Goal: Feedback & Contribution: Submit feedback/report problem

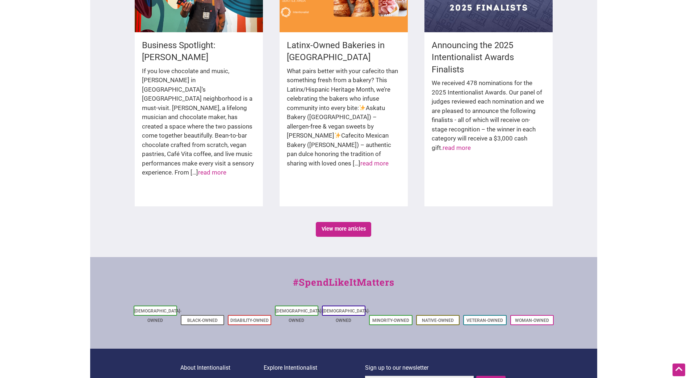
scroll to position [1166, 0]
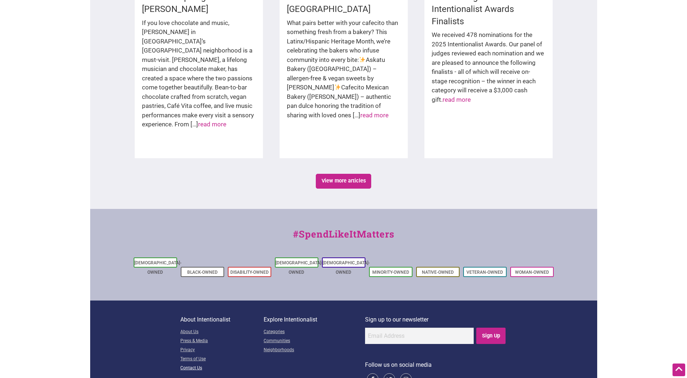
click at [195, 364] on link "Contact Us" at bounding box center [221, 368] width 83 height 9
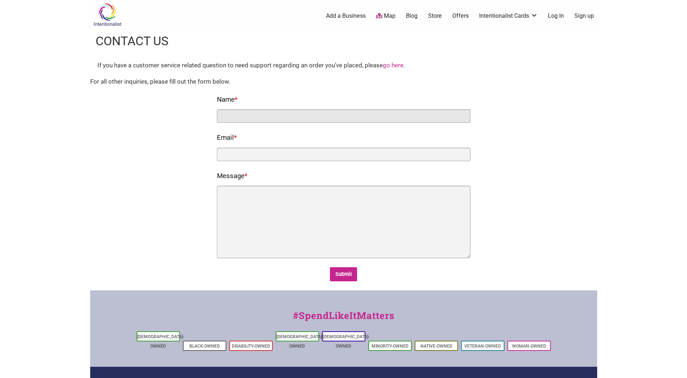
click at [315, 115] on input "Name *" at bounding box center [344, 115] width 254 height 13
type input "[PERSON_NAME]"
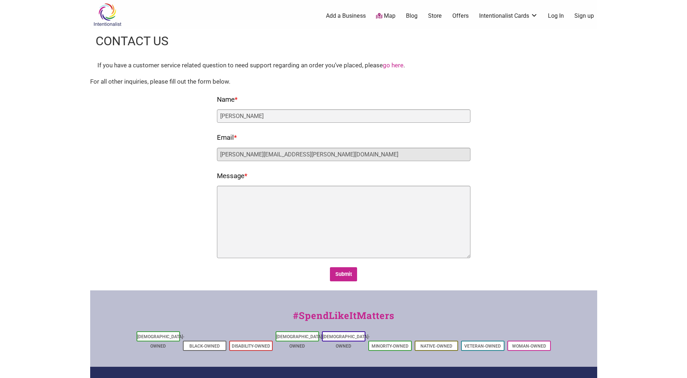
type input "[PERSON_NAME][EMAIL_ADDRESS][PERSON_NAME][DOMAIN_NAME]"
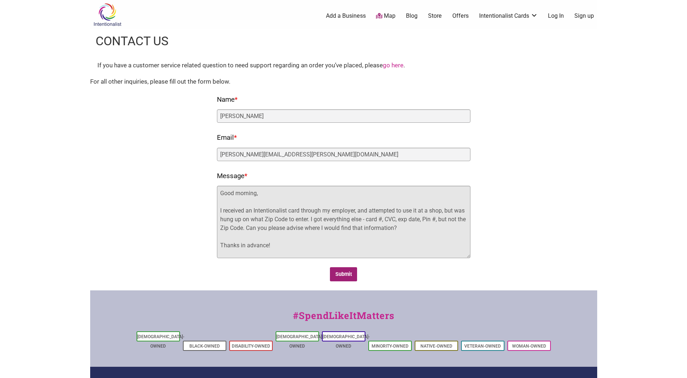
type textarea "Good morning, I received an Intentionalist card through my employer, and attemp…"
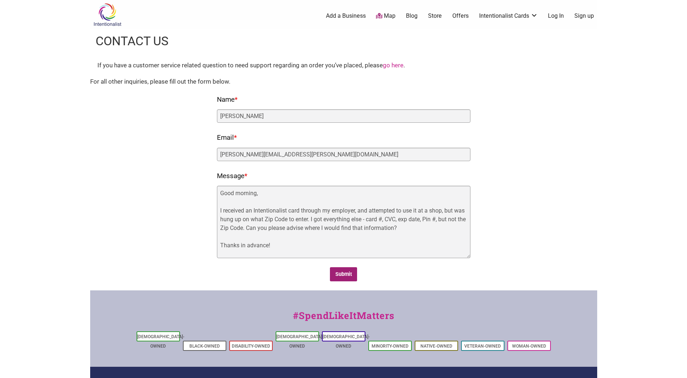
click at [343, 276] on input "Submit" at bounding box center [343, 274] width 27 height 14
